Goal: Transaction & Acquisition: Book appointment/travel/reservation

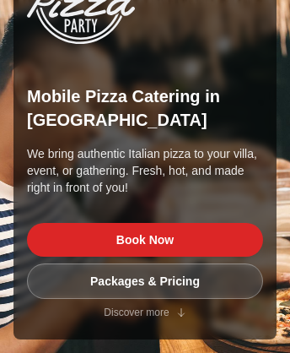
scroll to position [6446, 0]
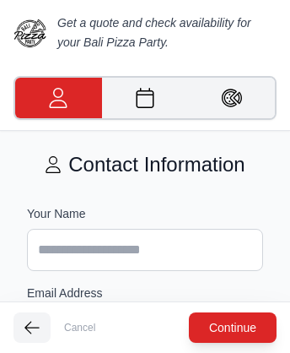
click at [30, 32] on img at bounding box center [30, 33] width 34 height 34
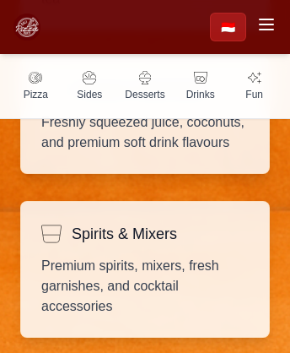
scroll to position [5568, 0]
